Goal: Task Accomplishment & Management: Complete application form

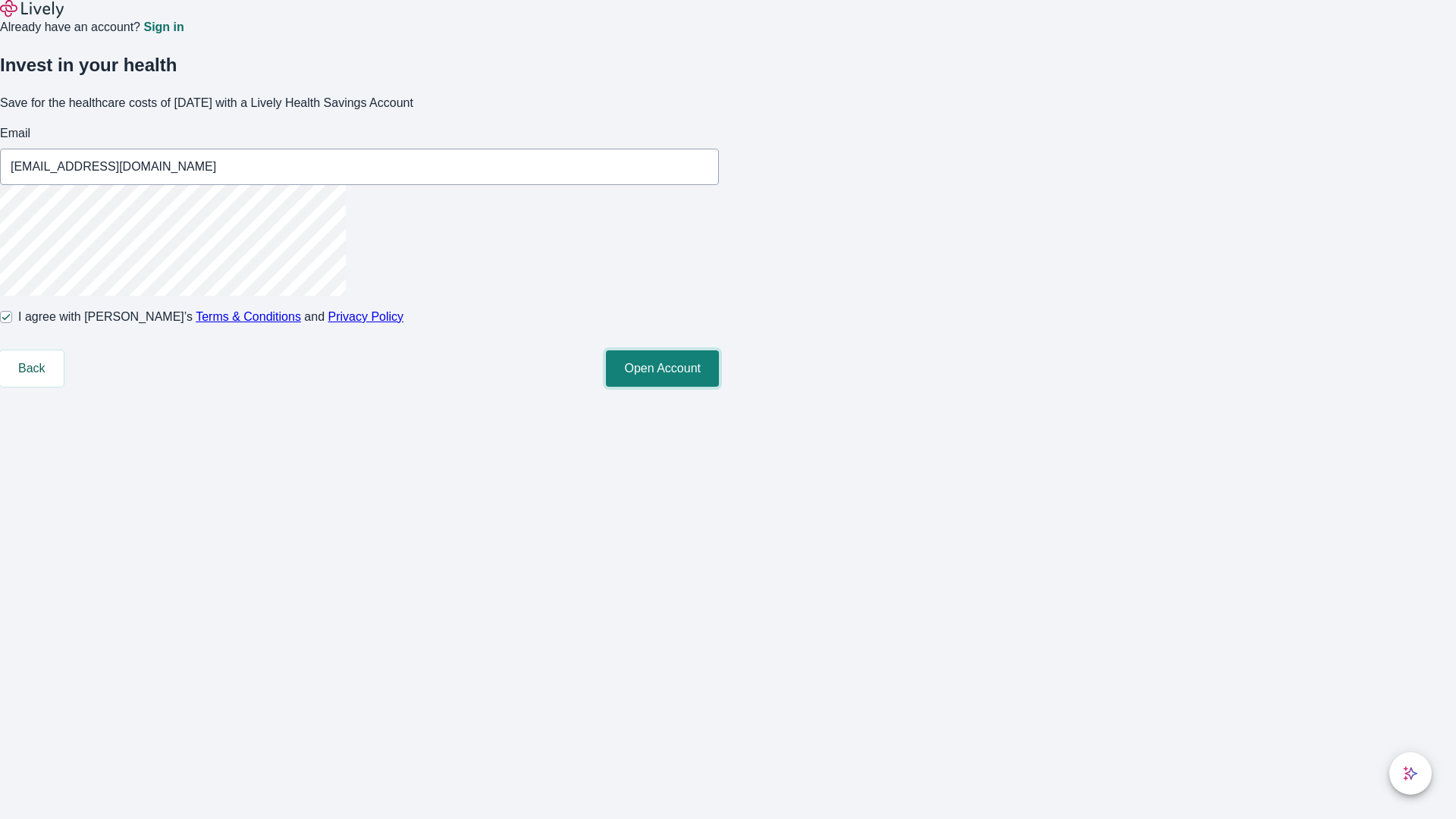
click at [719, 387] on button "Open Account" at bounding box center [662, 368] width 113 height 37
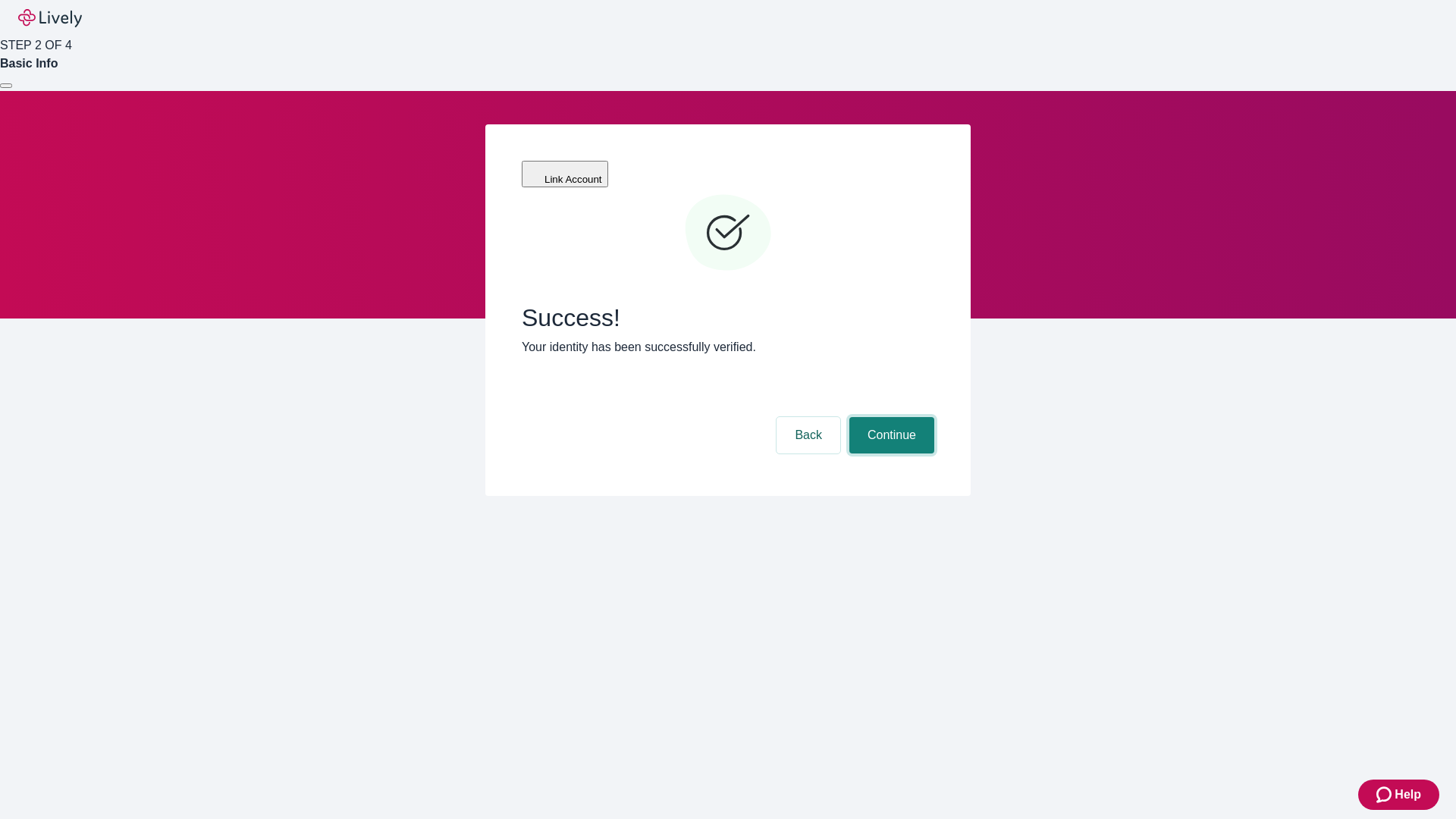
click at [889, 418] on button "Continue" at bounding box center [891, 435] width 85 height 37
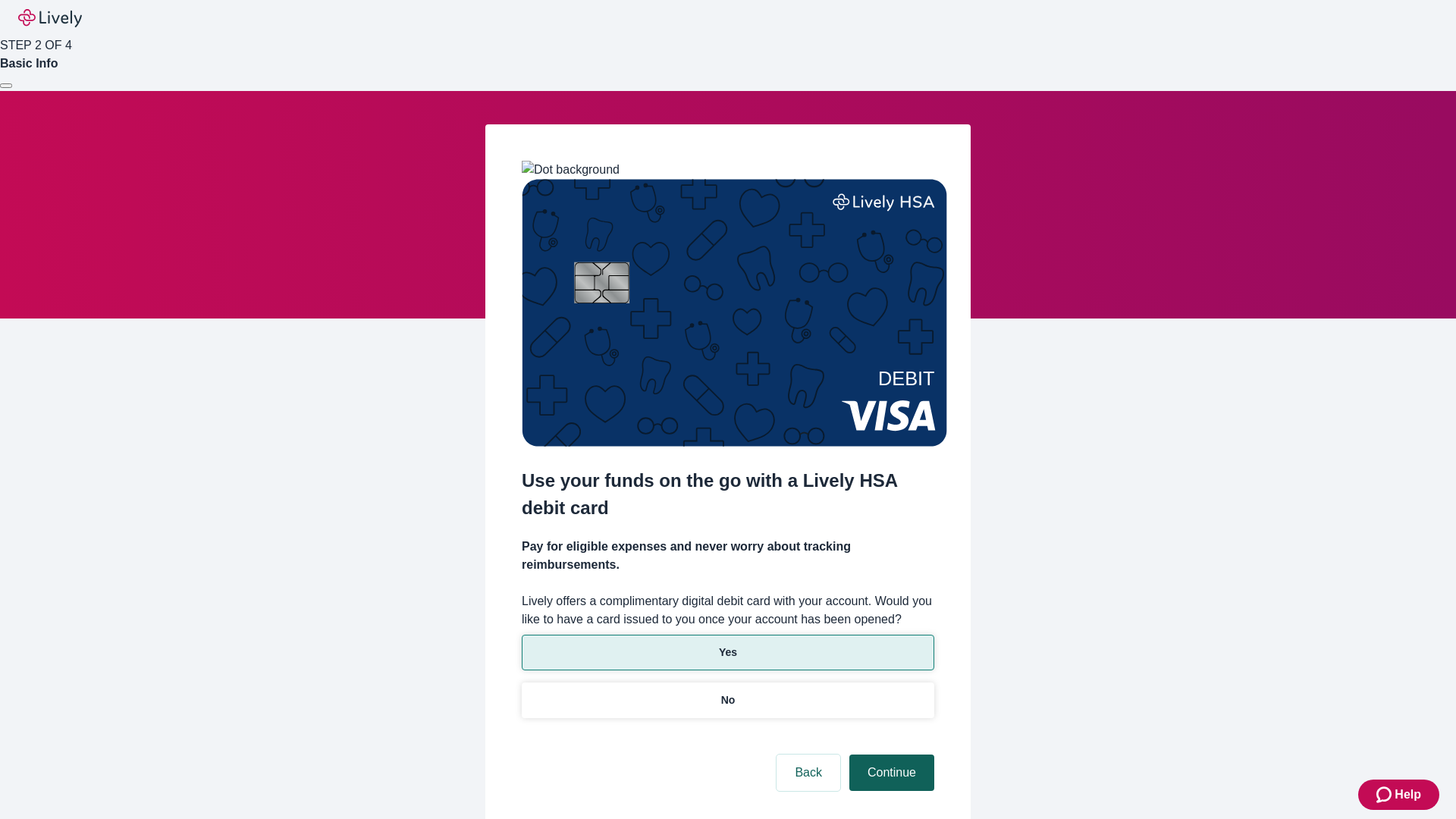
click at [728, 645] on p "Yes" at bounding box center [728, 653] width 18 height 16
click at [889, 755] on button "Continue" at bounding box center [891, 773] width 85 height 37
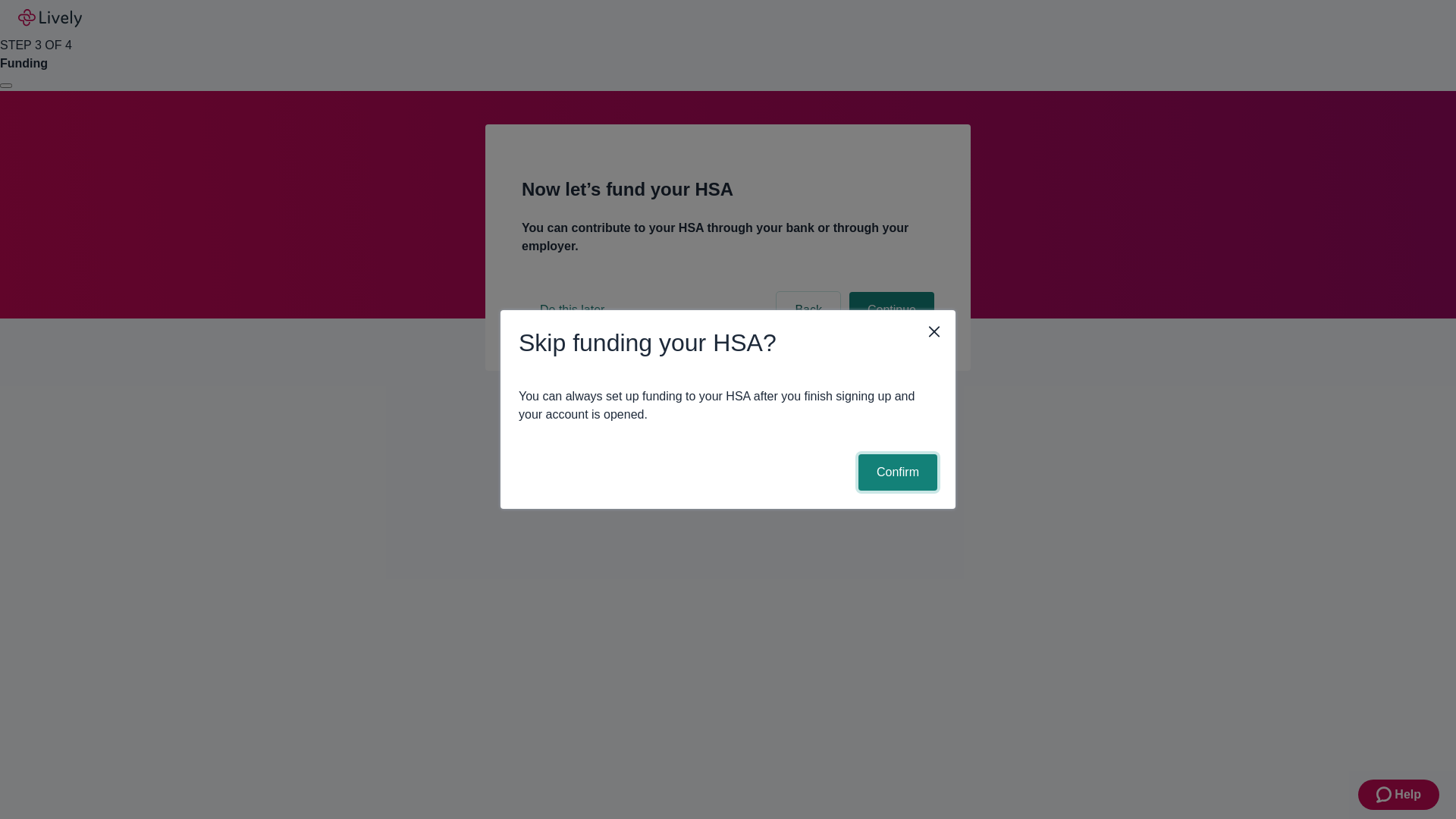
click at [896, 473] on button "Confirm" at bounding box center [897, 472] width 79 height 37
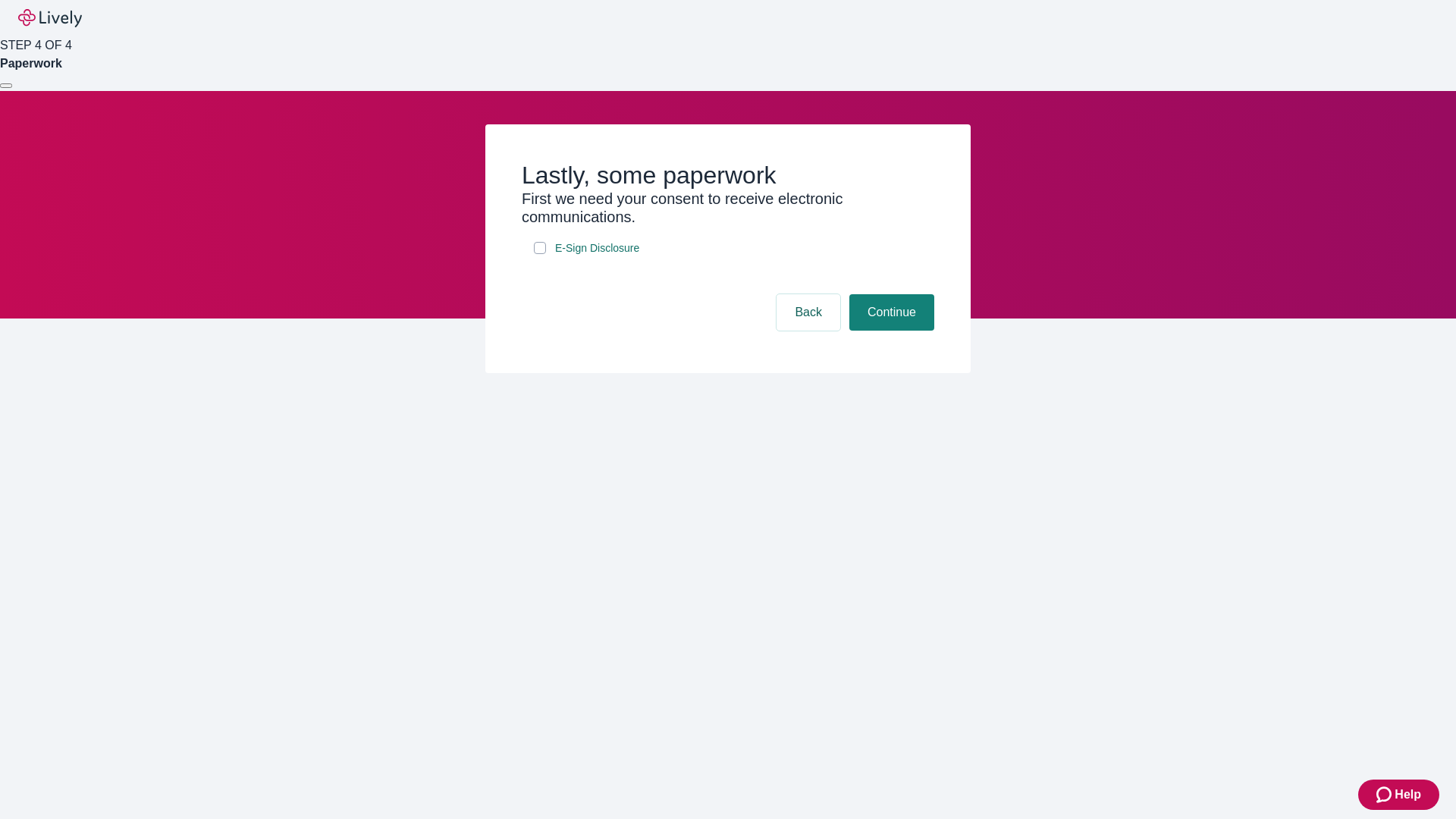
click at [540, 254] on input "E-Sign Disclosure" at bounding box center [540, 249] width 13 height 13
checkbox input "true"
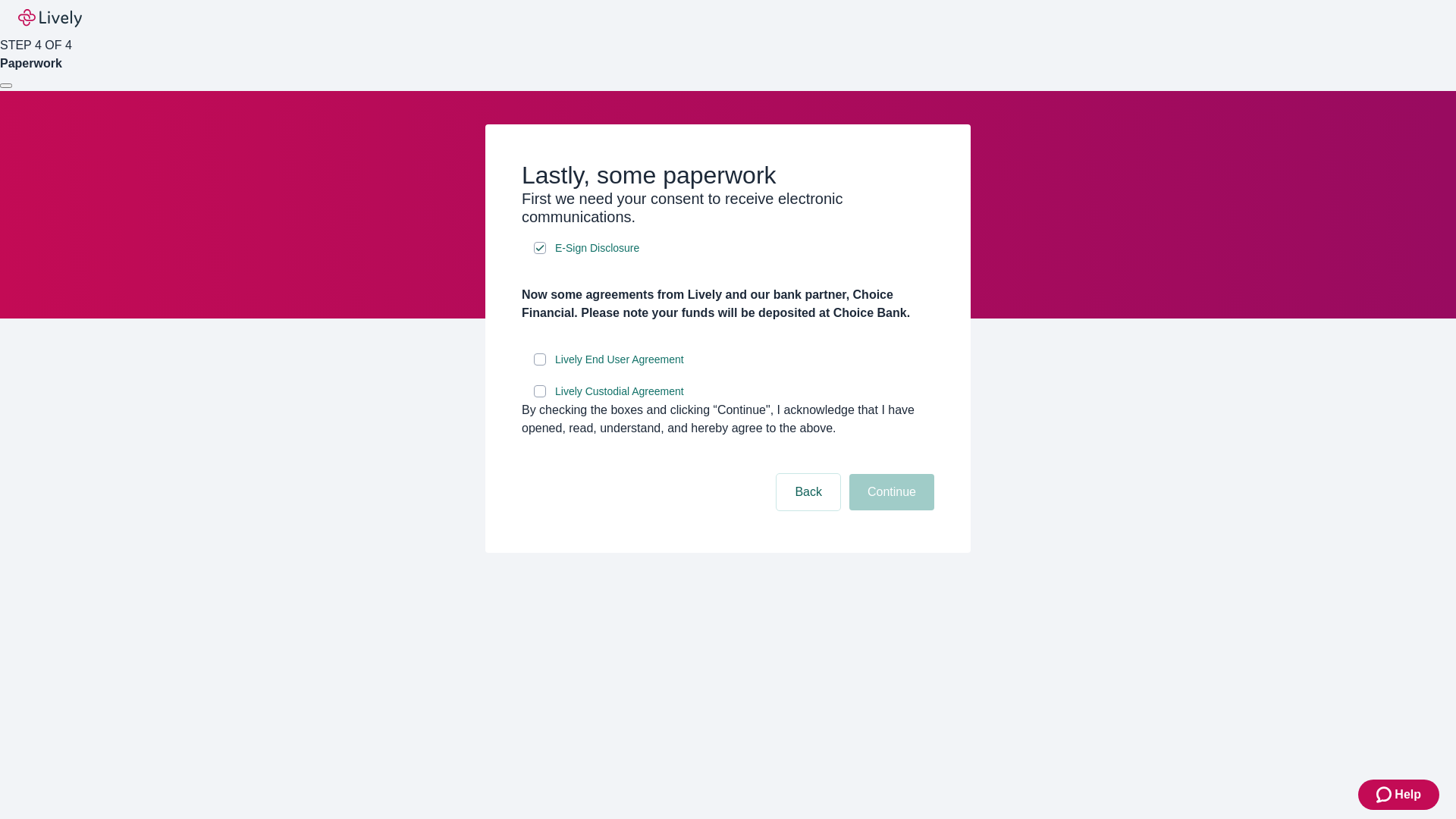
click at [540, 366] on input "Lively End User Agreement" at bounding box center [540, 359] width 13 height 13
checkbox input "true"
click at [540, 398] on input "Lively Custodial Agreement" at bounding box center [540, 392] width 13 height 13
checkbox input "true"
click at [889, 511] on button "Continue" at bounding box center [891, 492] width 85 height 37
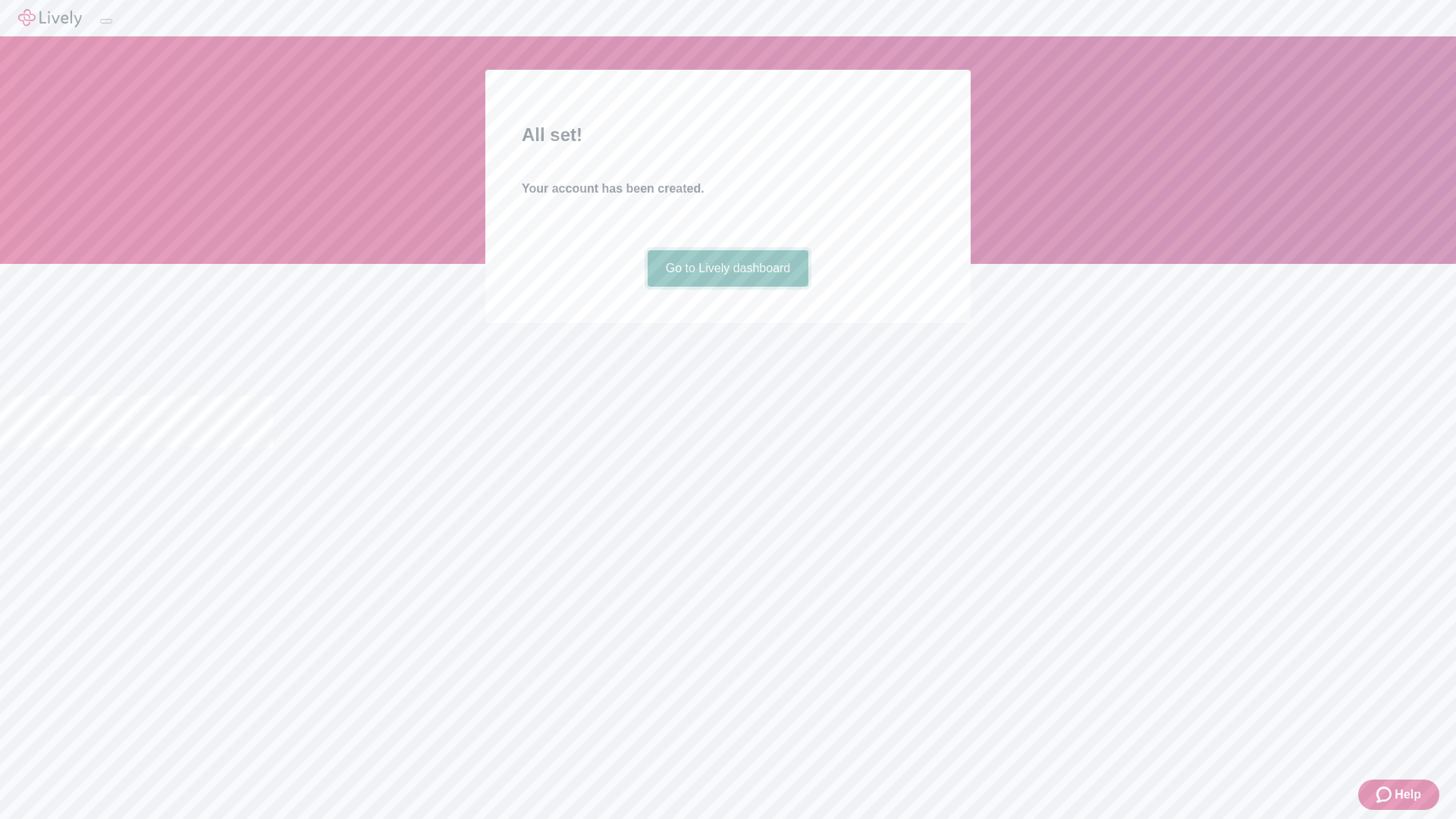
click at [728, 287] on link "Go to Lively dashboard" at bounding box center [728, 268] width 162 height 37
